Goal: Task Accomplishment & Management: Manage account settings

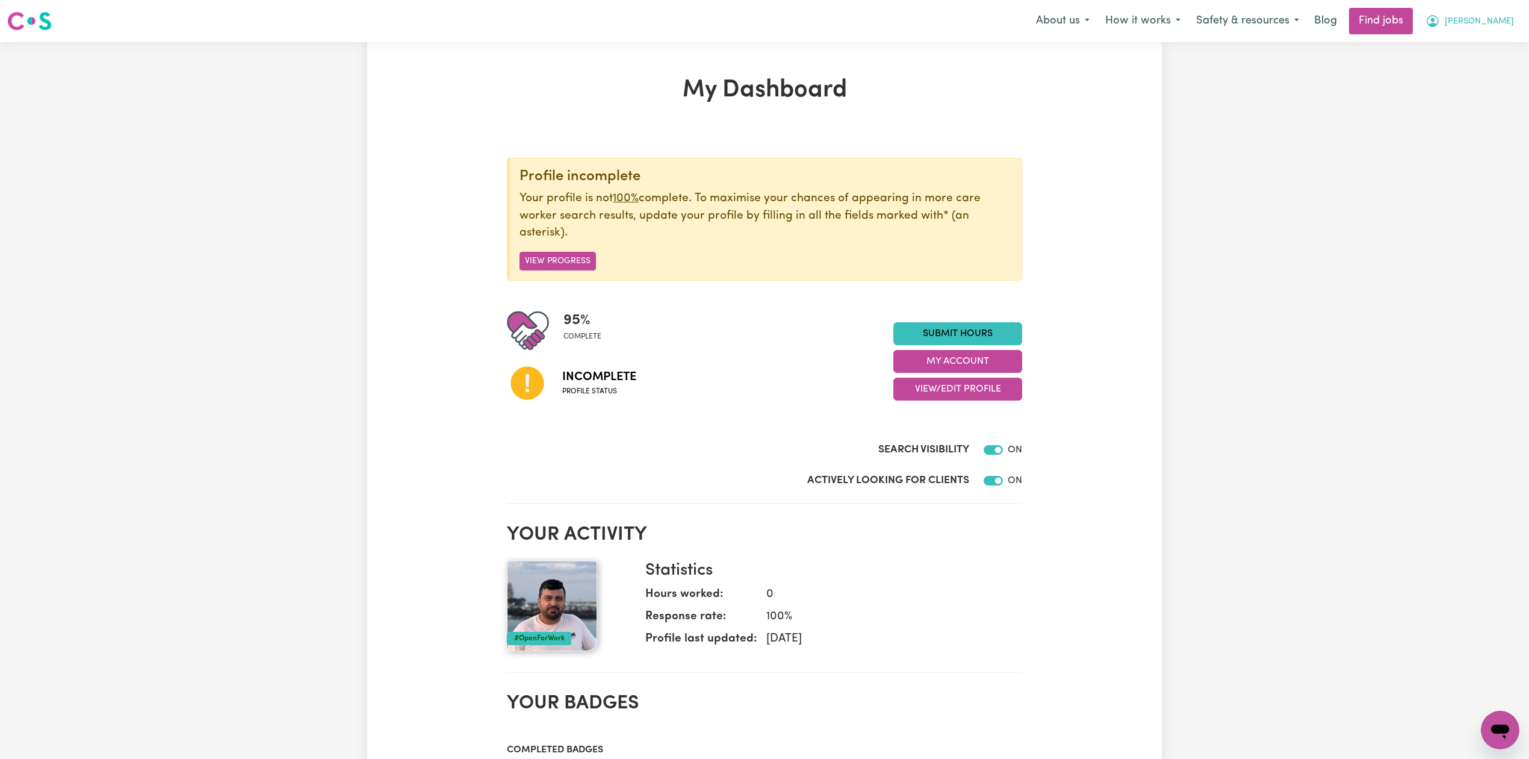
click at [1510, 17] on span "[PERSON_NAME]" at bounding box center [1479, 21] width 69 height 13
click at [1494, 87] on link "Logout" at bounding box center [1473, 92] width 95 height 23
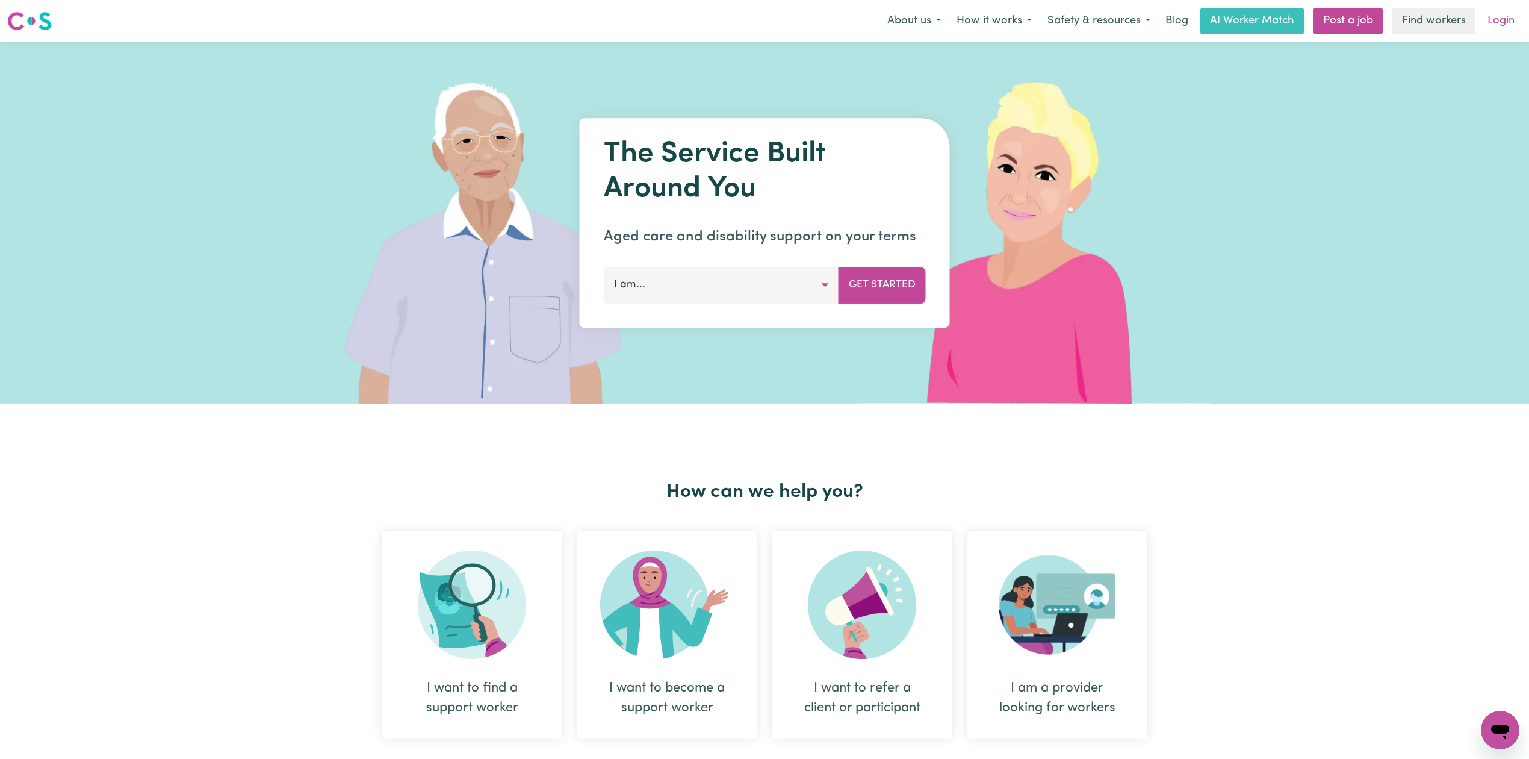
click at [1499, 22] on link "Login" at bounding box center [1501, 21] width 42 height 26
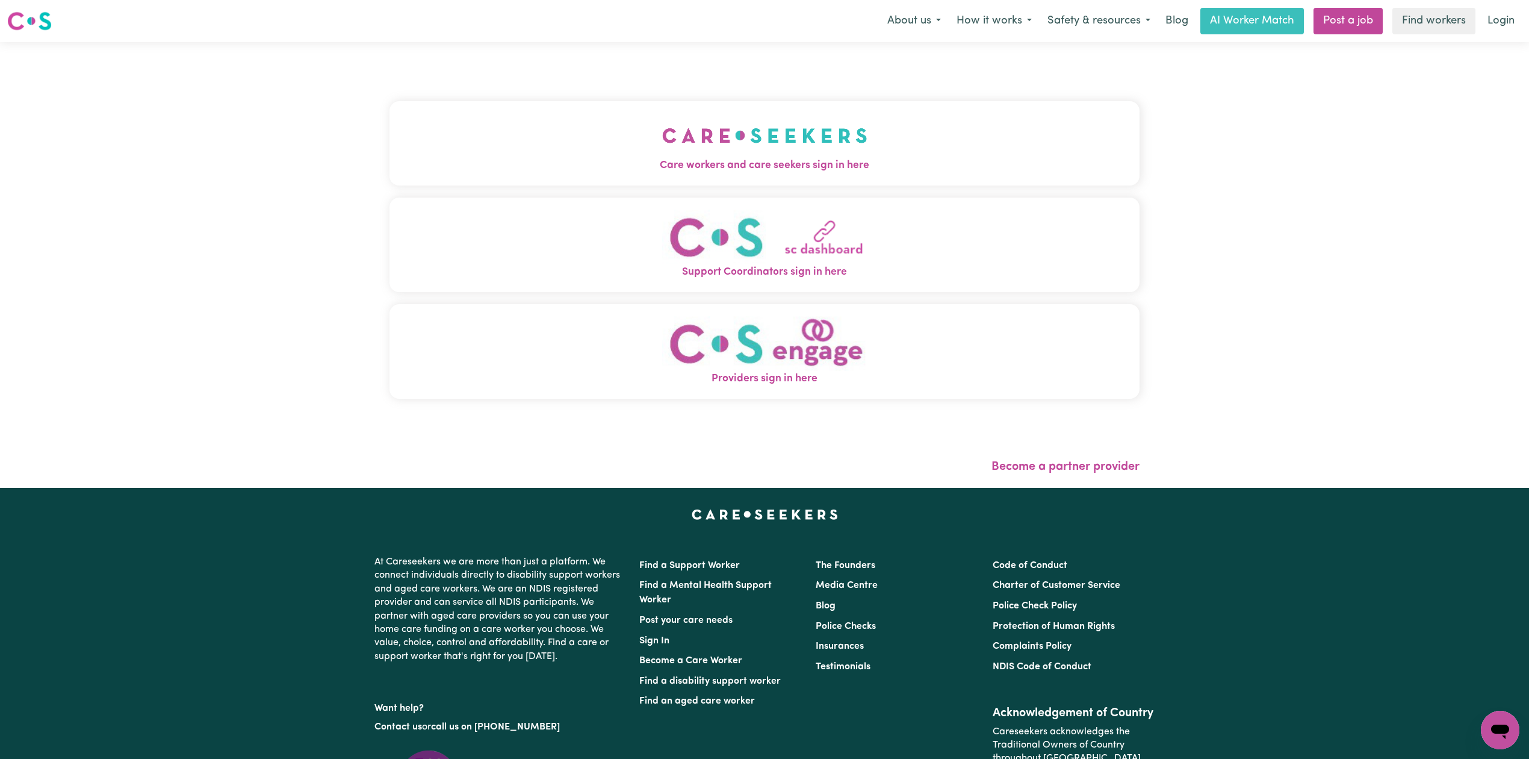
click at [633, 184] on button "Care workers and care seekers sign in here" at bounding box center [765, 143] width 750 height 84
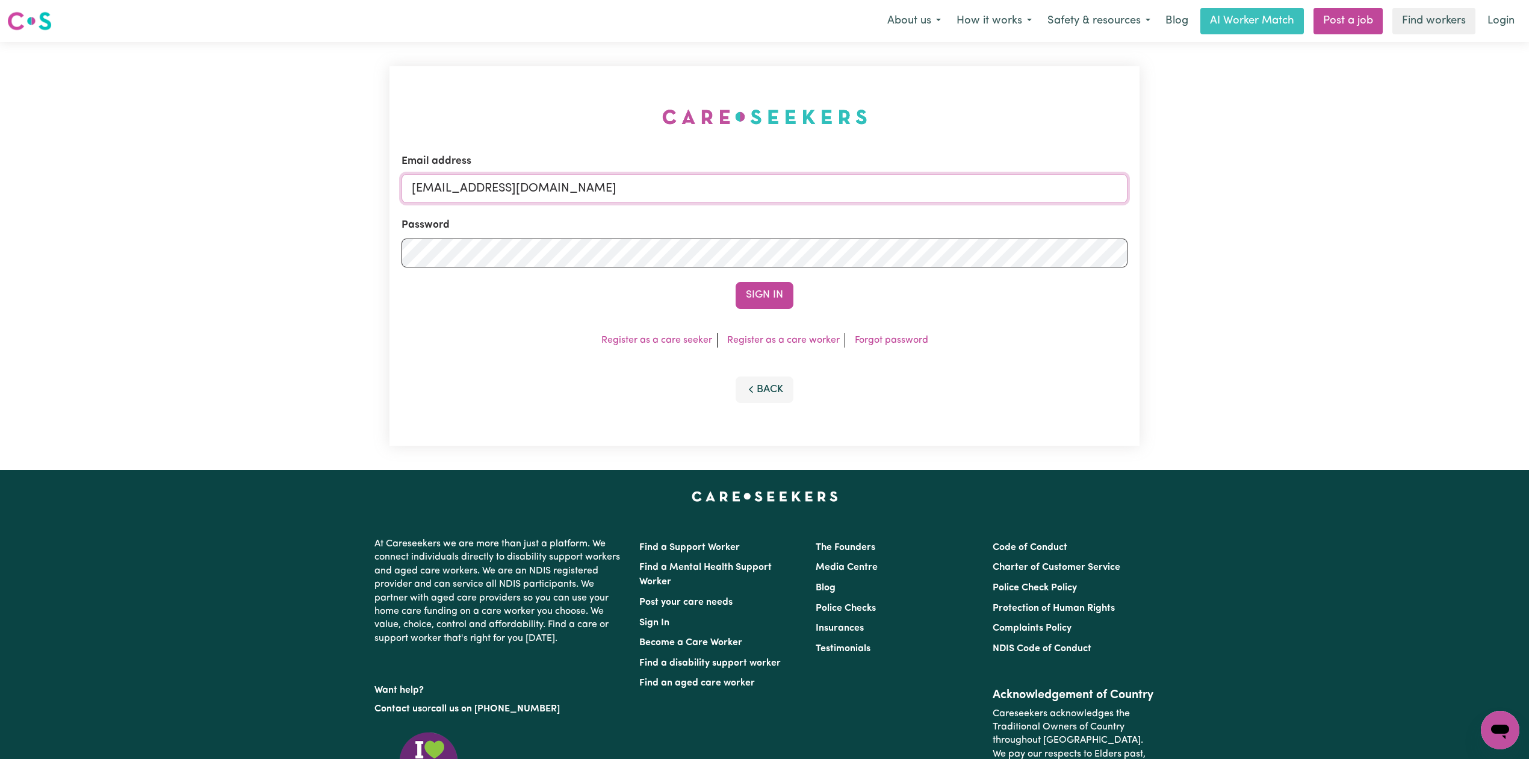
drag, startPoint x: 554, startPoint y: 191, endPoint x: 549, endPoint y: 200, distance: 10.0
click at [555, 194] on input "[EMAIL_ADDRESS][DOMAIN_NAME]" at bounding box center [765, 188] width 726 height 29
drag, startPoint x: 474, startPoint y: 187, endPoint x: 843, endPoint y: 234, distance: 371.5
click at [853, 230] on form "Email address Superuser~[EMAIL_ADDRESS][DOMAIN_NAME] Password Sign In" at bounding box center [765, 231] width 726 height 155
type input "Superuser~[EMAIL_ADDRESS][DOMAIN_NAME]"
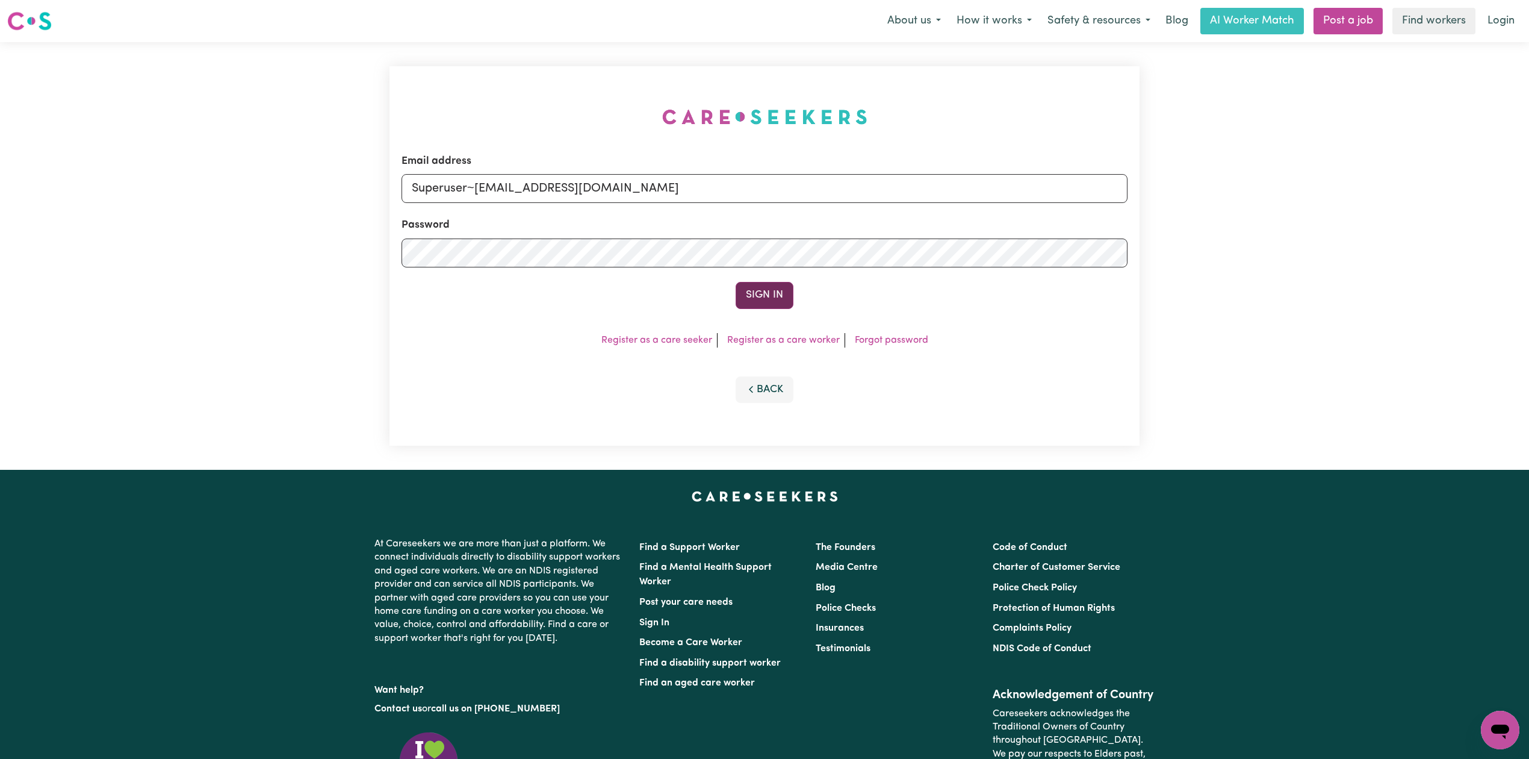
click at [778, 299] on button "Sign In" at bounding box center [765, 295] width 58 height 26
